Goal: Task Accomplishment & Management: Use online tool/utility

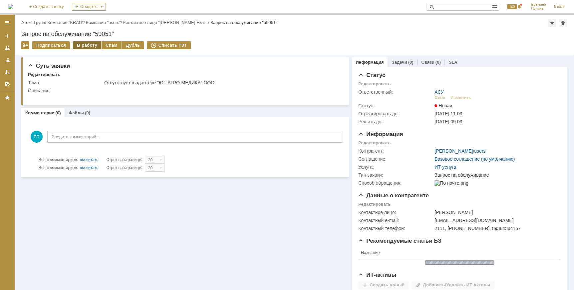
click at [90, 43] on div "В работу" at bounding box center [87, 45] width 28 height 8
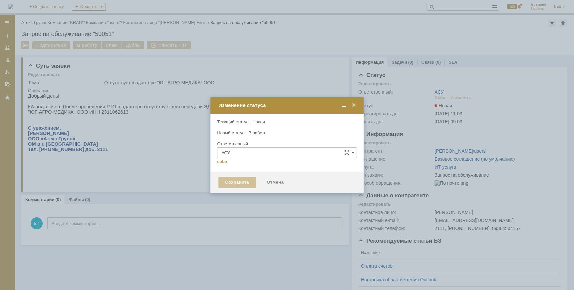
type input "[PERSON_NAME]"
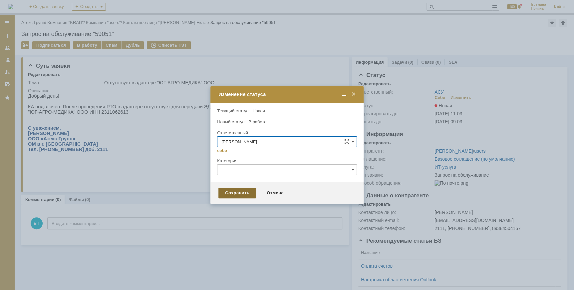
click at [245, 192] on div "Сохранить" at bounding box center [237, 192] width 38 height 11
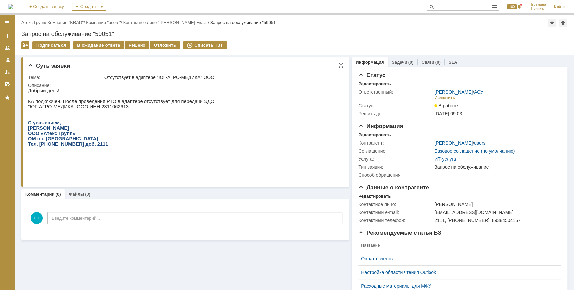
click at [107, 106] on p ""ЮГ-АГРО-МЕДИКА" ООО ИНН 2311062613" at bounding box center [121, 106] width 186 height 5
copy p "2311062613"
drag, startPoint x: 133, startPoint y: 102, endPoint x: 103, endPoint y: 108, distance: 30.7
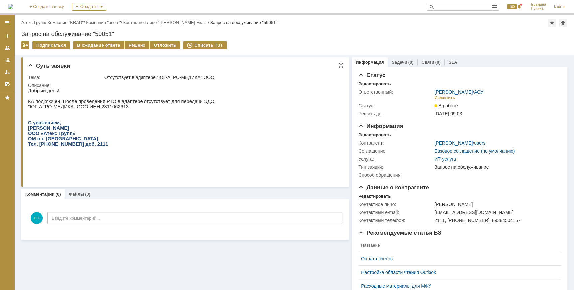
click at [103, 108] on p ""ЮГ-АГРО-МЕДИКА" ООО ИНН 2311062613" at bounding box center [121, 106] width 186 height 5
copy p "2311062613"
